Goal: Information Seeking & Learning: Learn about a topic

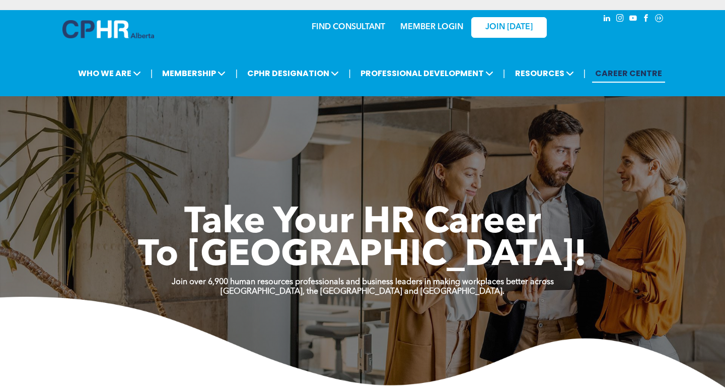
click at [450, 26] on link "MEMBER LOGIN" at bounding box center [431, 27] width 63 height 8
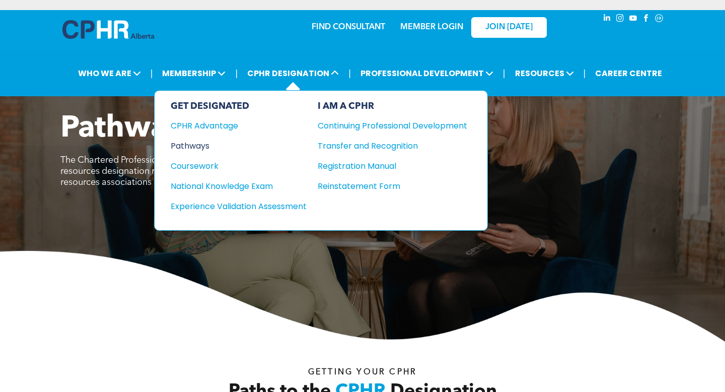
click at [203, 148] on div "Pathways" at bounding box center [232, 145] width 122 height 13
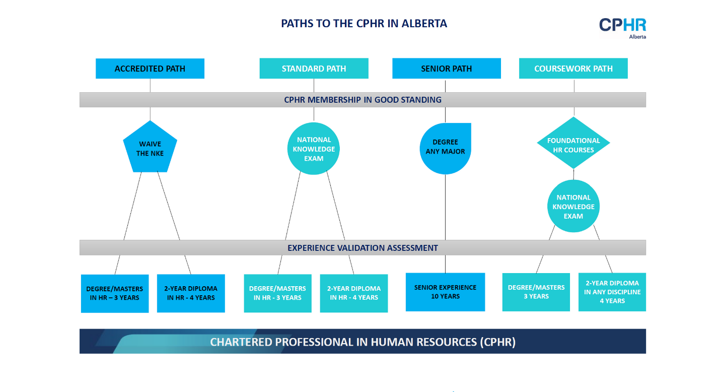
scroll to position [800, 0]
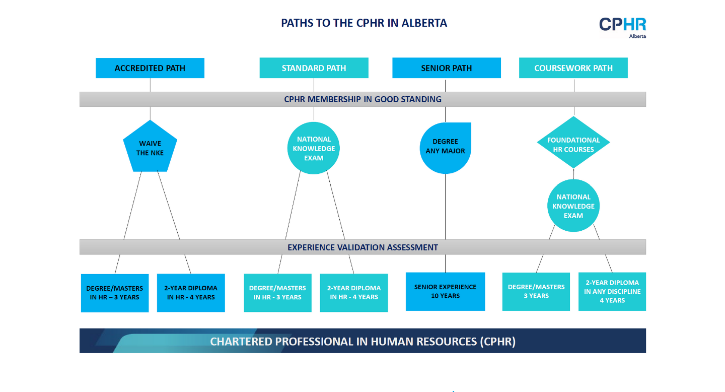
click at [569, 216] on img at bounding box center [362, 184] width 583 height 351
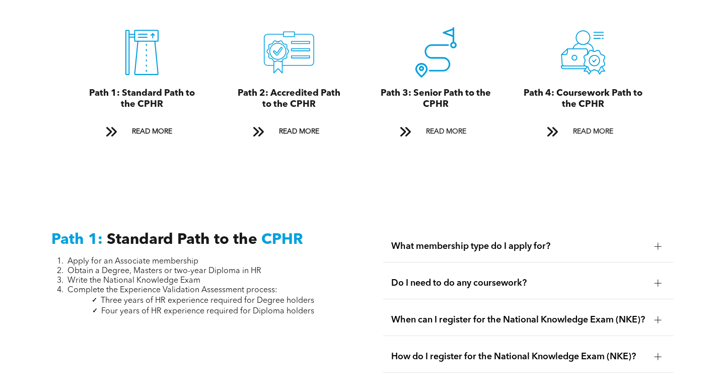
scroll to position [1238, 0]
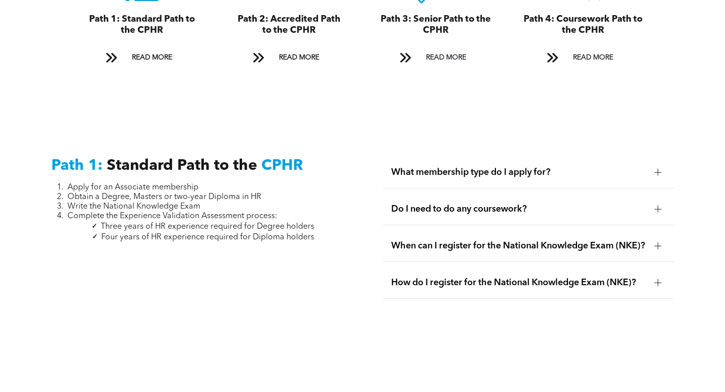
click at [653, 165] on div at bounding box center [658, 172] width 15 height 15
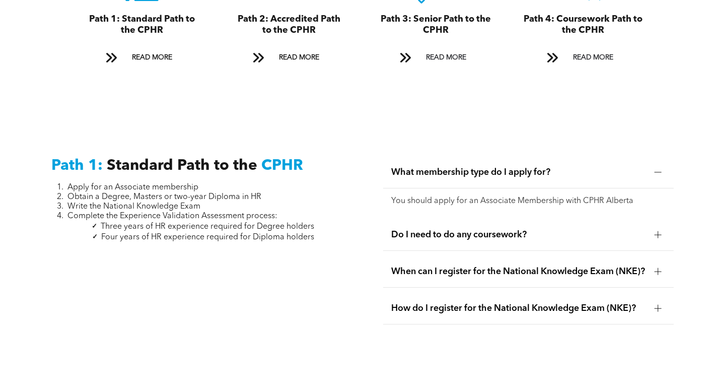
click at [653, 165] on div at bounding box center [658, 172] width 15 height 15
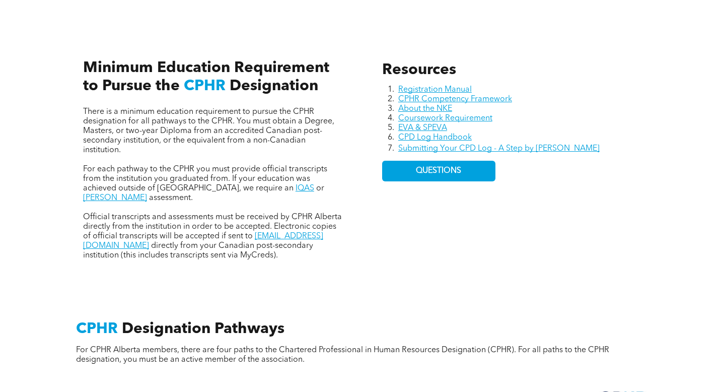
scroll to position [426, 0]
